Goal: Information Seeking & Learning: Find specific fact

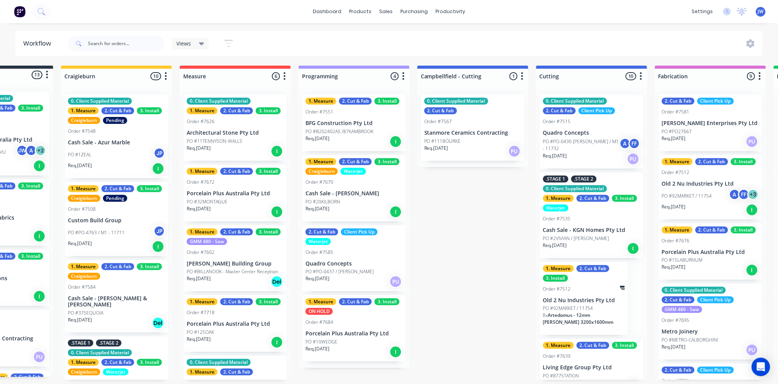
scroll to position [43, 0]
click at [556, 12] on div "dashboard products sales purchasing productivity dashboard products Product Cat…" at bounding box center [389, 11] width 778 height 23
click at [538, 8] on div "dashboard products sales purchasing productivity dashboard products Product Cat…" at bounding box center [389, 11] width 778 height 23
click at [552, 7] on div "dashboard products sales purchasing productivity dashboard products Product Cat…" at bounding box center [389, 11] width 778 height 23
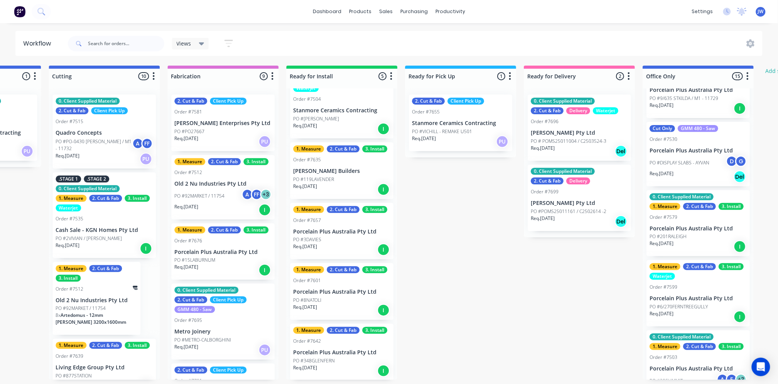
scroll to position [0, 575]
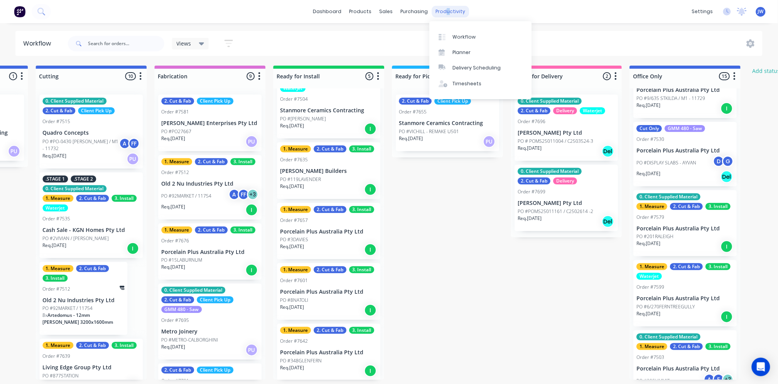
click at [445, 12] on div "productivity" at bounding box center [450, 12] width 37 height 12
click at [461, 51] on div "Planner" at bounding box center [462, 52] width 18 height 7
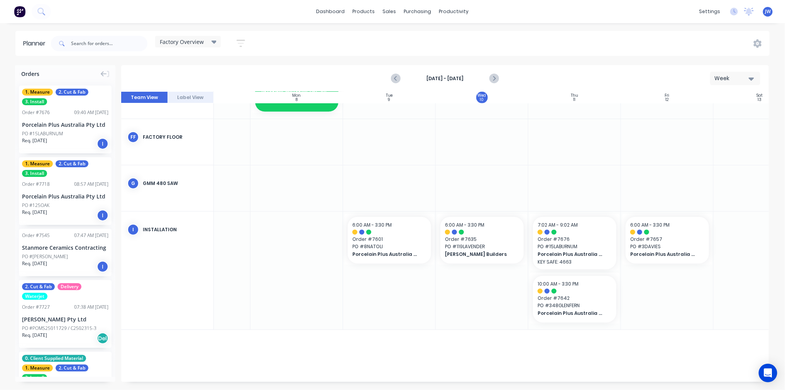
scroll to position [393, 96]
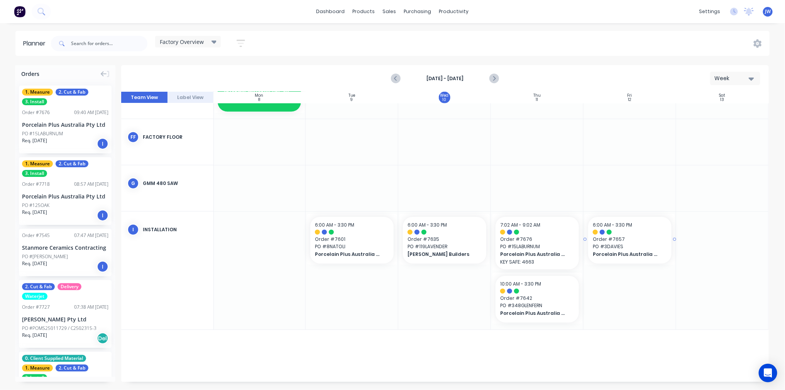
click at [631, 236] on span "Order # 7657" at bounding box center [630, 239] width 74 height 7
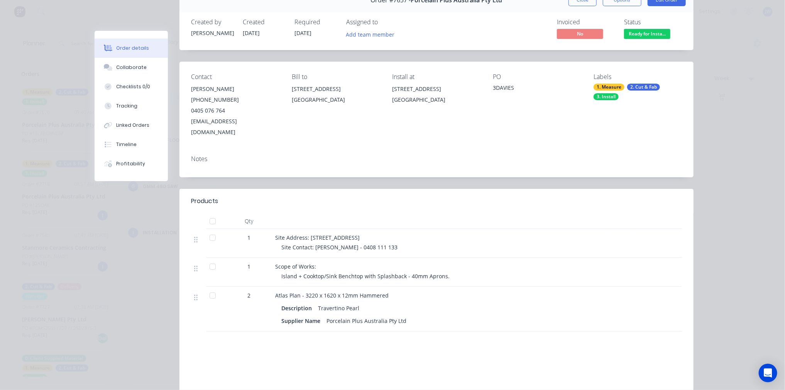
scroll to position [86, 0]
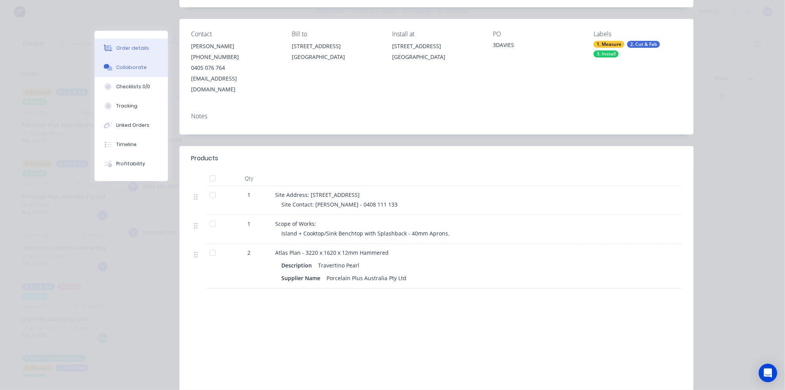
click at [141, 68] on button "Collaborate" at bounding box center [131, 67] width 73 height 19
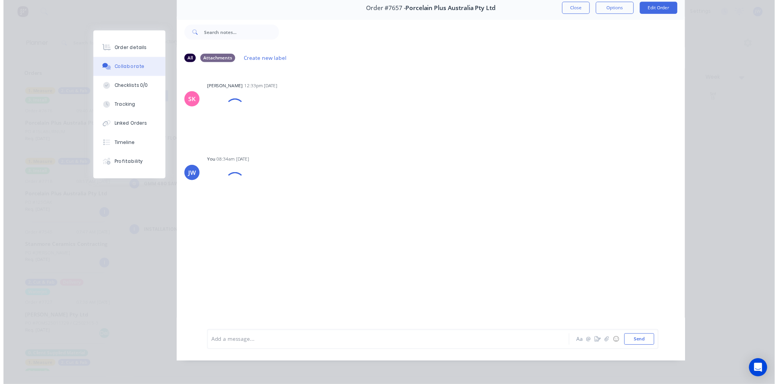
scroll to position [0, 0]
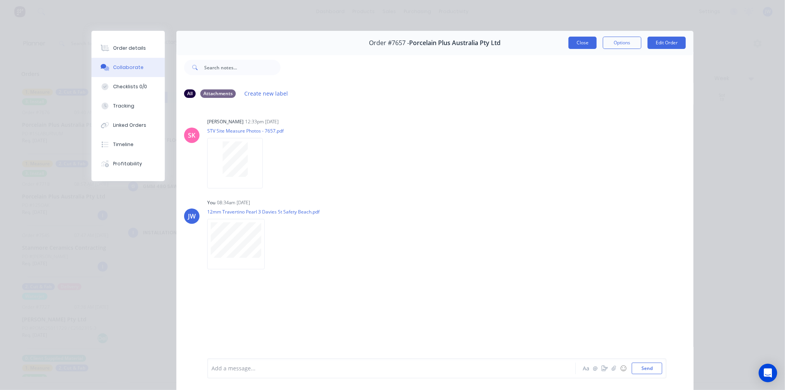
click at [575, 43] on button "Close" at bounding box center [582, 43] width 28 height 12
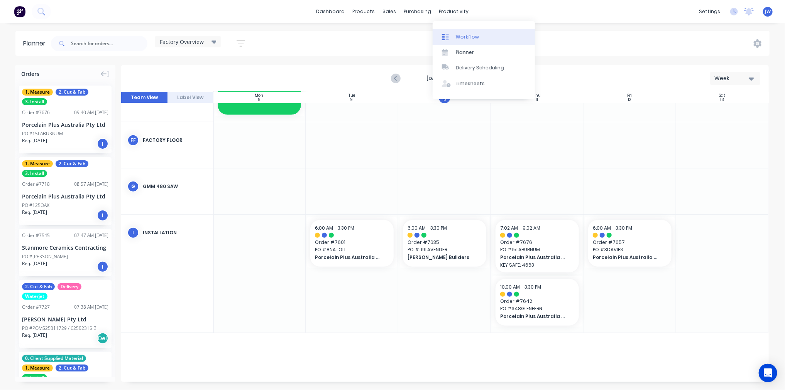
click at [461, 34] on div "Workflow" at bounding box center [467, 37] width 23 height 7
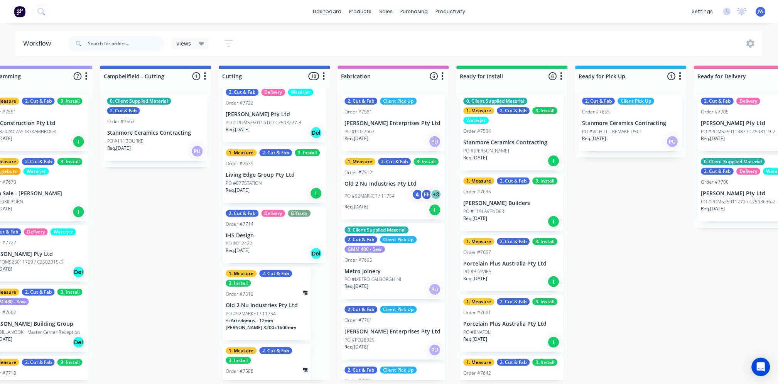
scroll to position [447, 0]
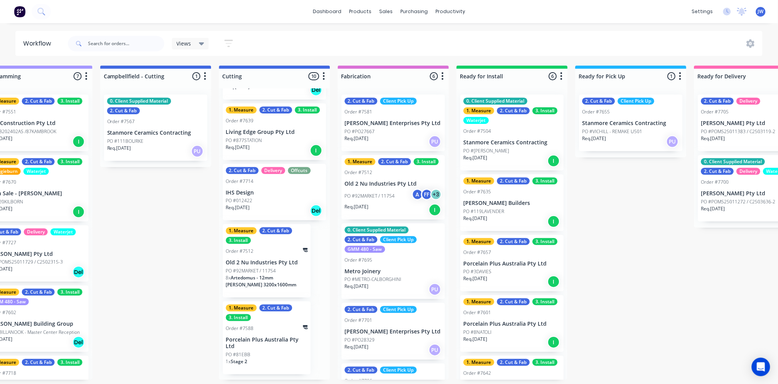
click at [631, 291] on div "Submitted 12 Status colour #273444 hex #273444 Save Cancel Summaries Total orde…" at bounding box center [358, 223] width 1511 height 314
click at [649, 276] on div "Submitted 12 Status colour #273444 hex #273444 Save Cancel Summaries Total orde…" at bounding box center [358, 223] width 1511 height 314
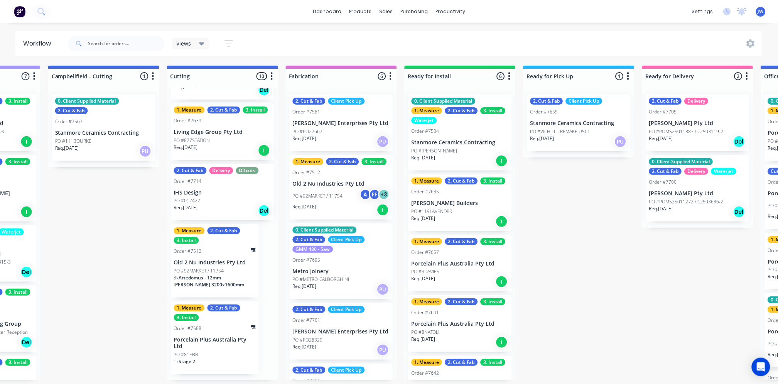
scroll to position [0, 444]
click at [510, 9] on div "dashboard products sales purchasing productivity dashboard products Product Cat…" at bounding box center [389, 11] width 778 height 23
click at [508, 10] on div "dashboard products sales purchasing productivity dashboard products Product Cat…" at bounding box center [389, 11] width 778 height 23
click at [122, 44] on input "text" at bounding box center [126, 43] width 76 height 15
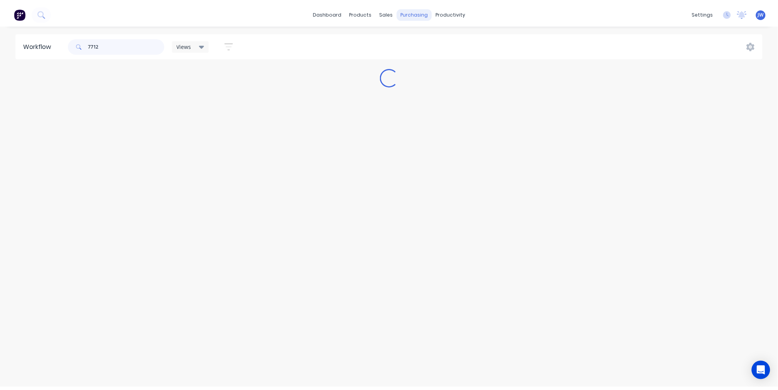
scroll to position [0, 0]
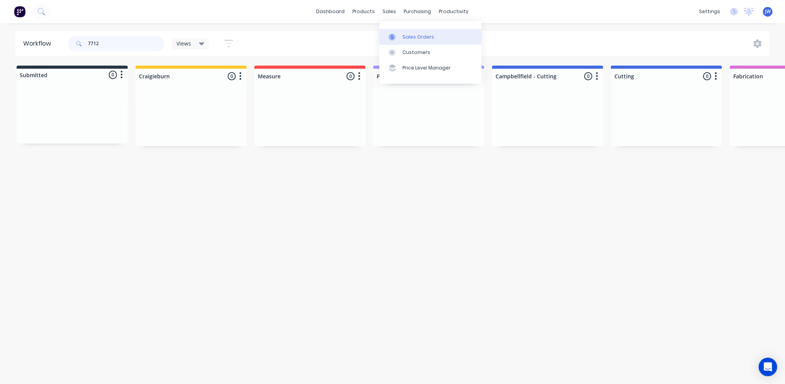
type input "7712"
click at [406, 37] on div "Sales Orders" at bounding box center [418, 37] width 32 height 7
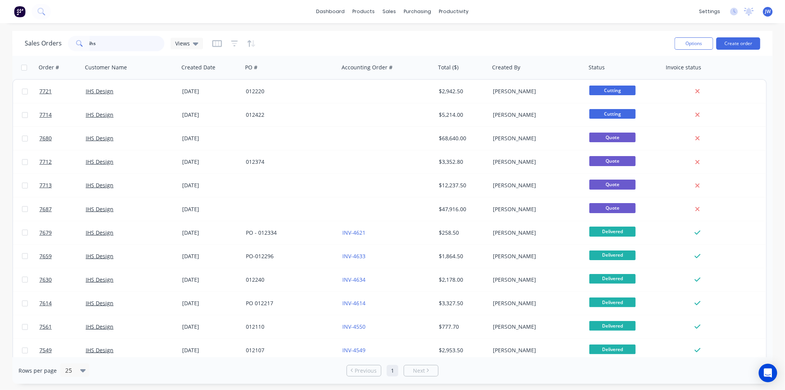
click at [122, 41] on input "ihs" at bounding box center [127, 43] width 75 height 15
drag, startPoint x: 122, startPoint y: 41, endPoint x: 94, endPoint y: 41, distance: 28.2
click at [94, 41] on input "ihs" at bounding box center [127, 43] width 75 height 15
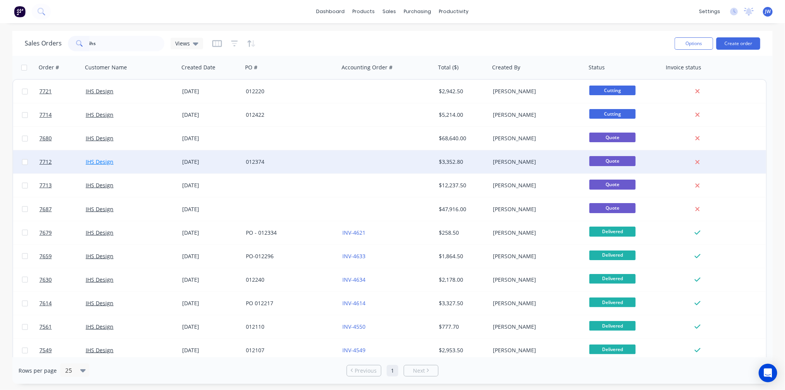
click at [105, 161] on link "IHS Design" at bounding box center [100, 161] width 28 height 7
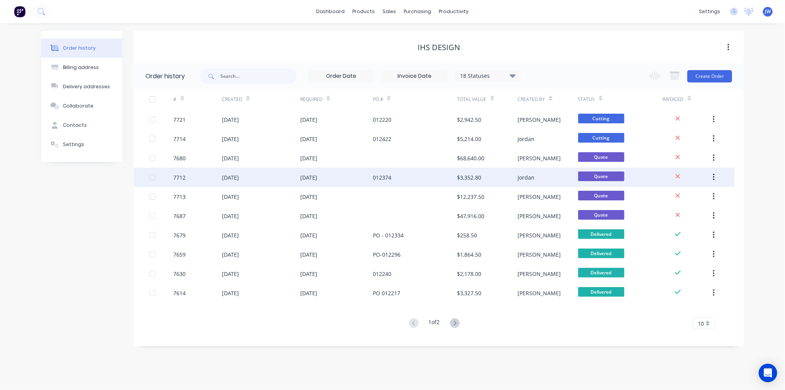
click at [233, 180] on div "[DATE]" at bounding box center [230, 178] width 17 height 8
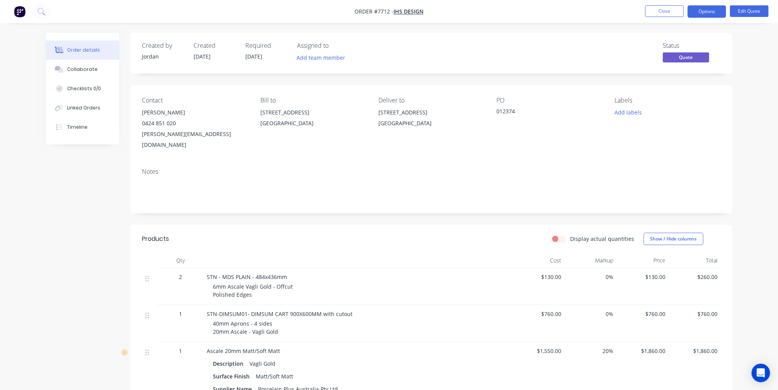
drag, startPoint x: 527, startPoint y: 113, endPoint x: 488, endPoint y: 115, distance: 39.4
click at [488, 115] on div "Contact [PERSON_NAME] [PHONE_NUMBER] [PERSON_NAME][EMAIL_ADDRESS][DOMAIN_NAME] …" at bounding box center [432, 123] width 602 height 77
click at [522, 125] on div "PO 012374" at bounding box center [550, 124] width 106 height 54
click at [497, 113] on div "012374" at bounding box center [545, 112] width 96 height 11
drag, startPoint x: 497, startPoint y: 113, endPoint x: 519, endPoint y: 116, distance: 21.8
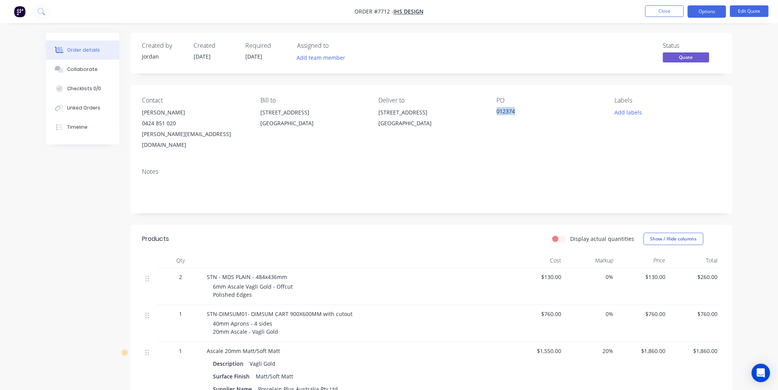
click at [519, 116] on div "012374" at bounding box center [545, 112] width 96 height 11
copy div "012374"
click at [669, 10] on button "Close" at bounding box center [665, 11] width 39 height 12
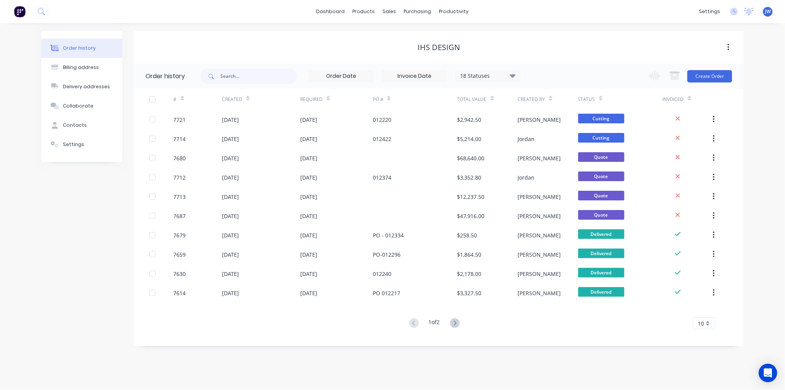
click at [671, 19] on div "dashboard products sales purchasing productivity dashboard products Product Cat…" at bounding box center [392, 11] width 785 height 23
click at [618, 15] on div "dashboard products sales purchasing productivity dashboard products Product Cat…" at bounding box center [392, 11] width 785 height 23
